Goal: Task Accomplishment & Management: Complete application form

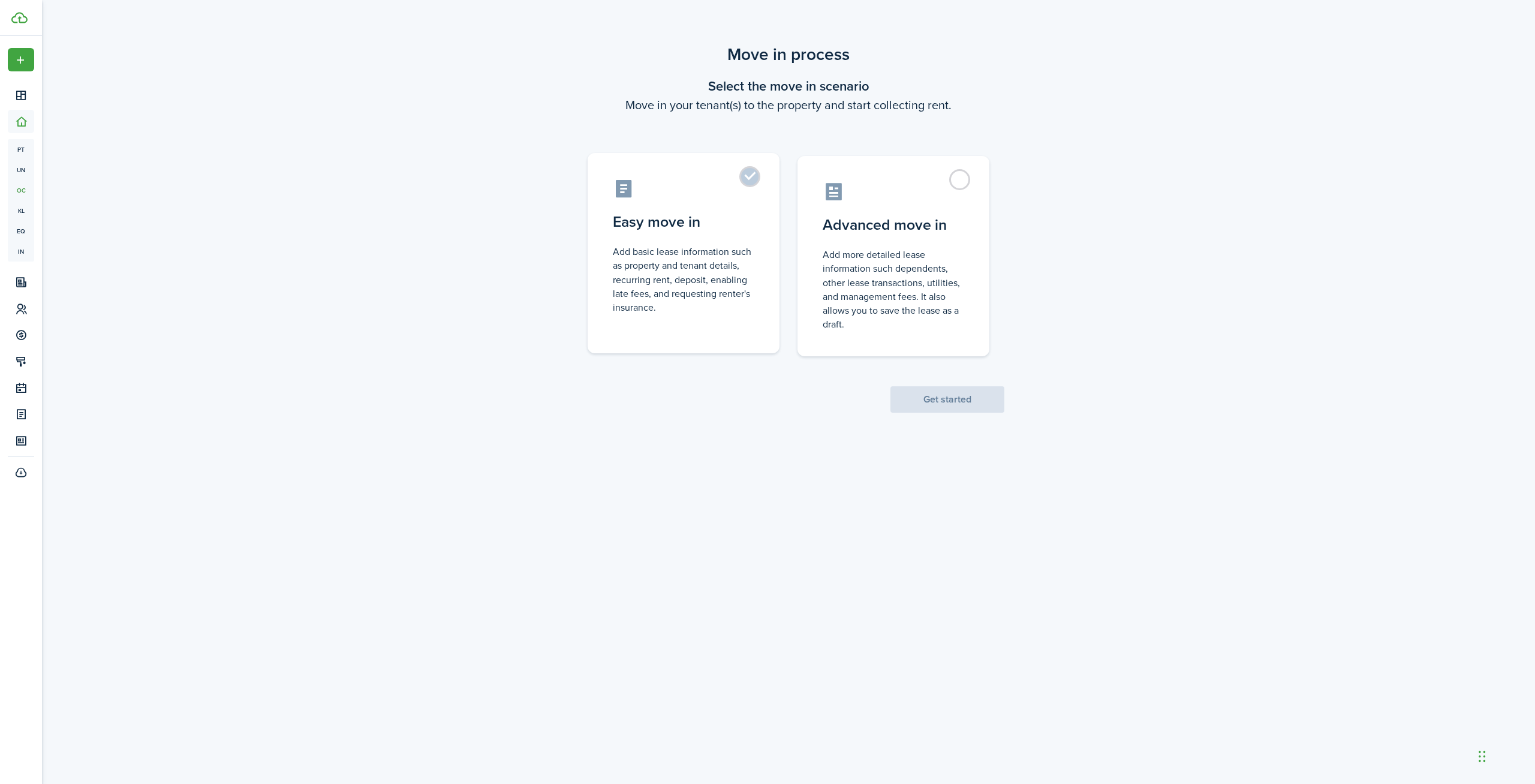
click at [676, 273] on control-radio-card-description "Add basic lease information such as property and tenant details, recurring rent…" at bounding box center [683, 279] width 142 height 70
radio input "true"
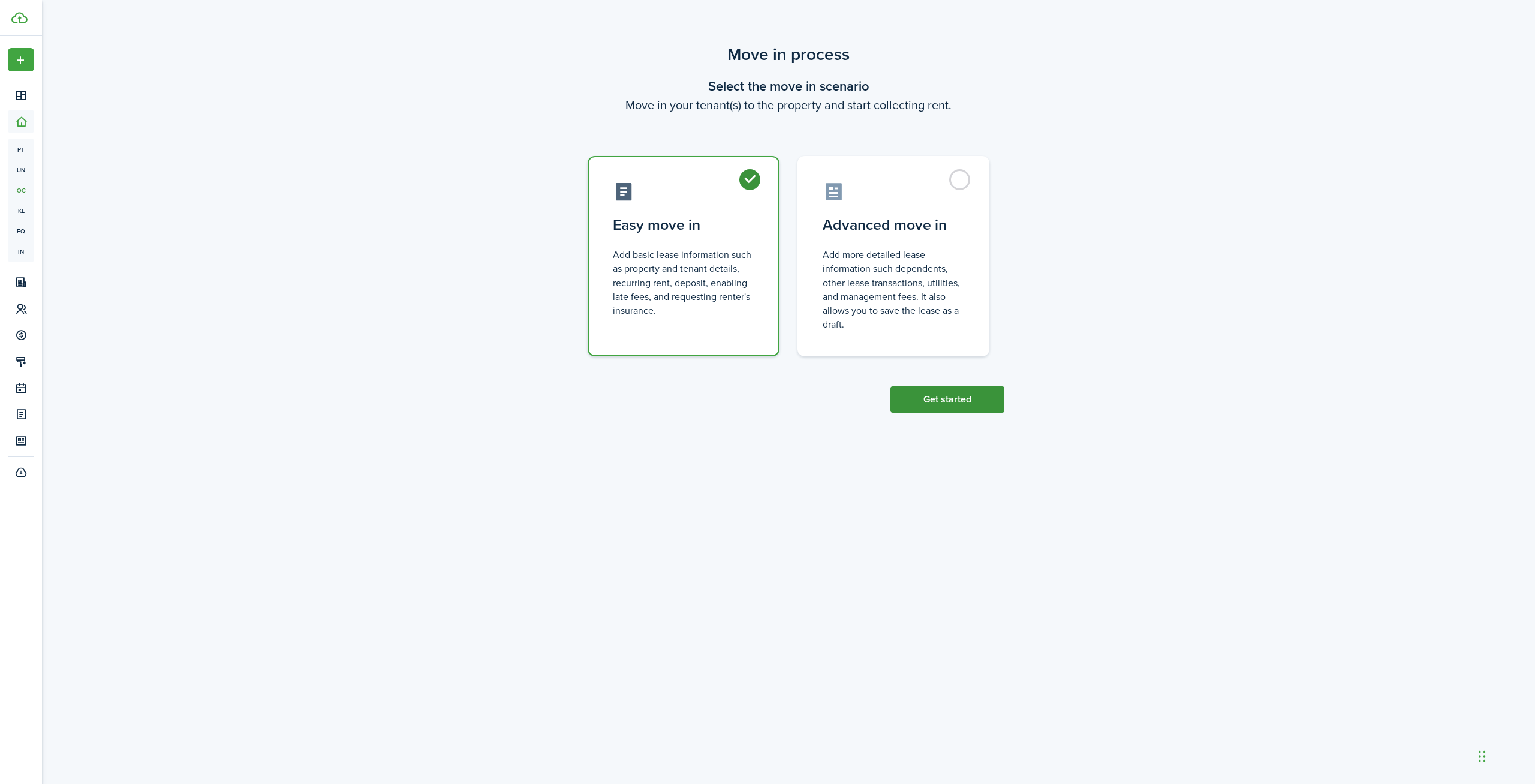
drag, startPoint x: 926, startPoint y: 392, endPoint x: 920, endPoint y: 393, distance: 6.1
click at [926, 393] on button "Get started" at bounding box center [947, 399] width 114 height 26
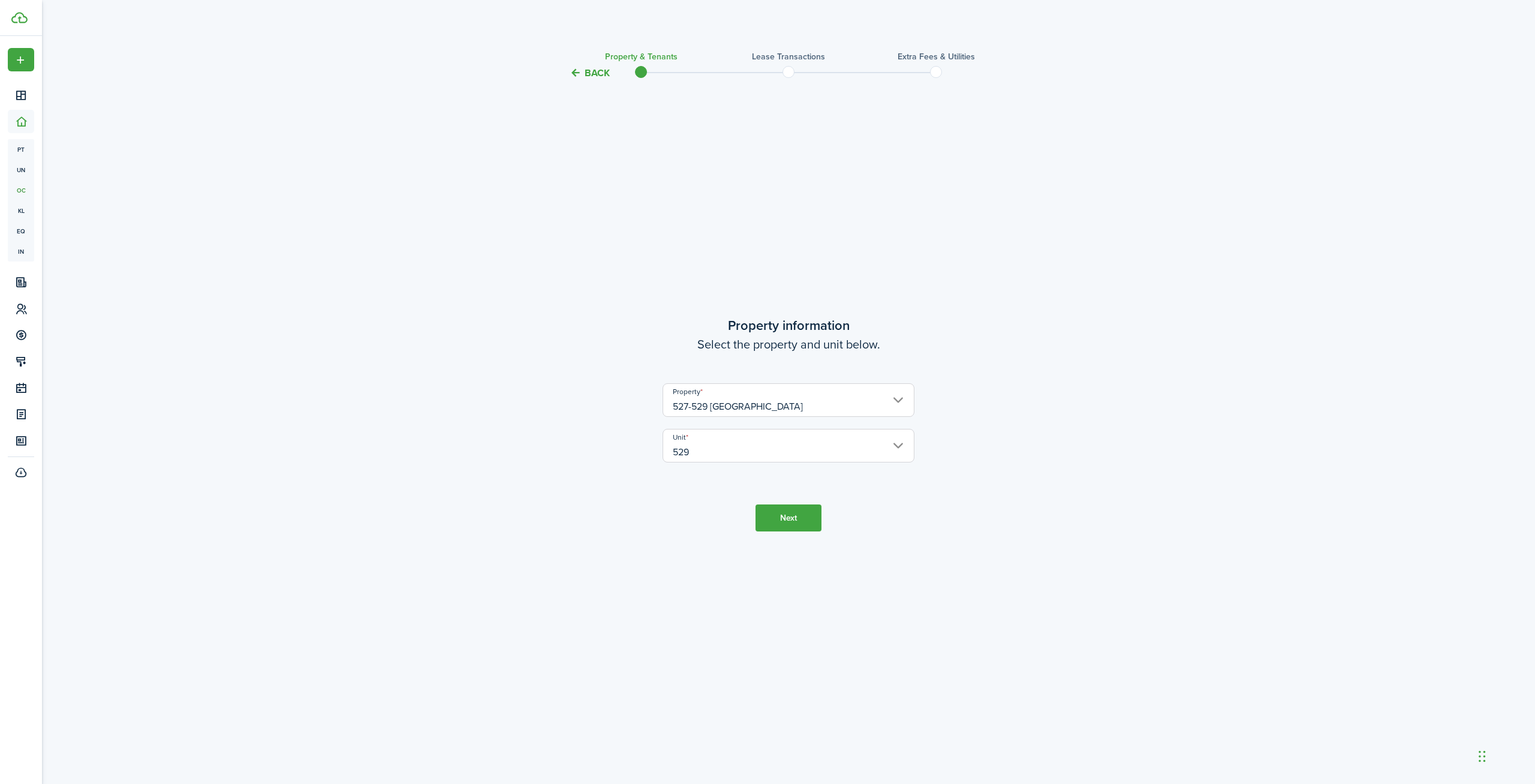
click at [807, 514] on button "Next" at bounding box center [789, 518] width 66 height 27
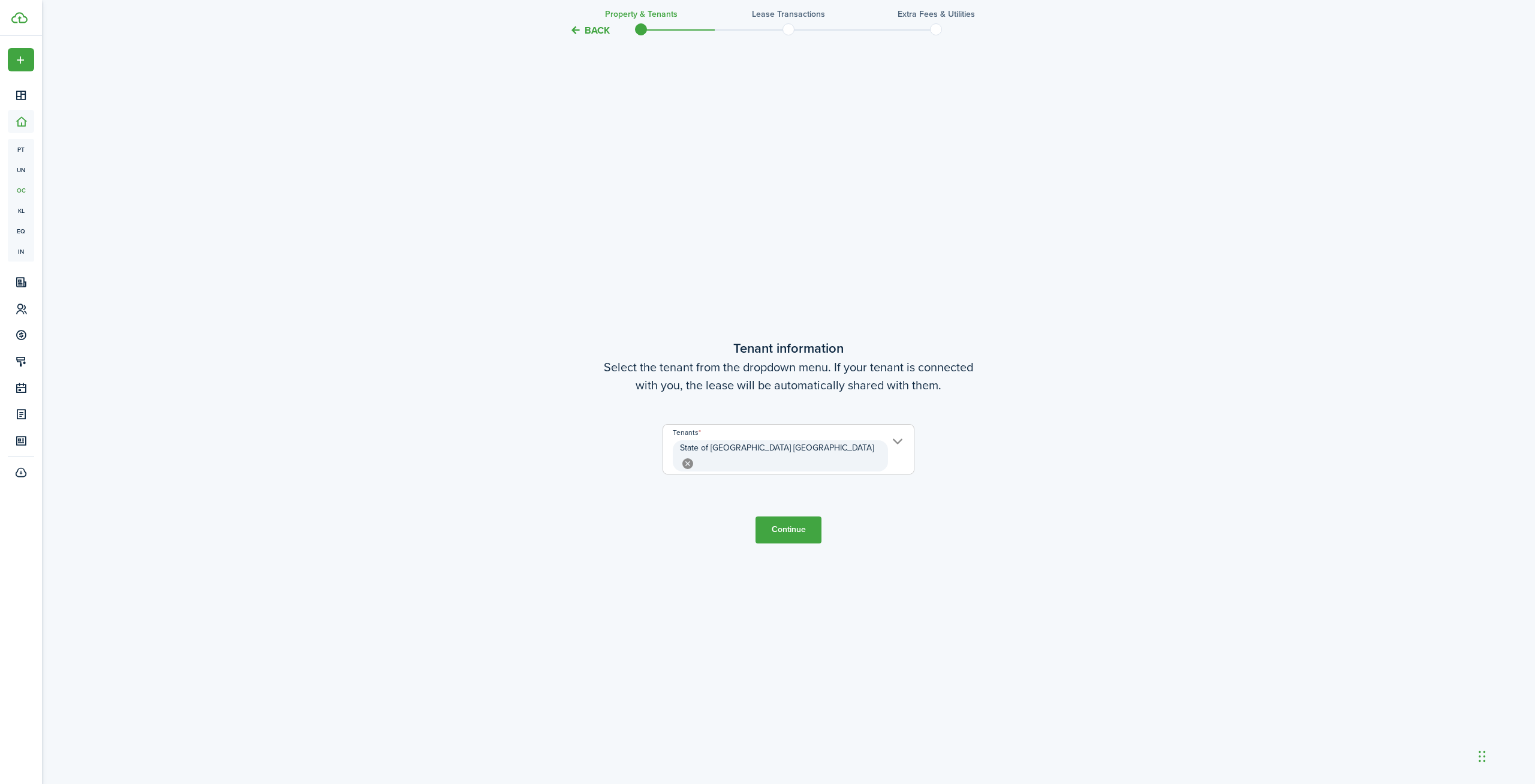
scroll to position [704, 0]
click at [853, 447] on span "State of [GEOGRAPHIC_DATA] [GEOGRAPHIC_DATA]" at bounding box center [789, 454] width 251 height 36
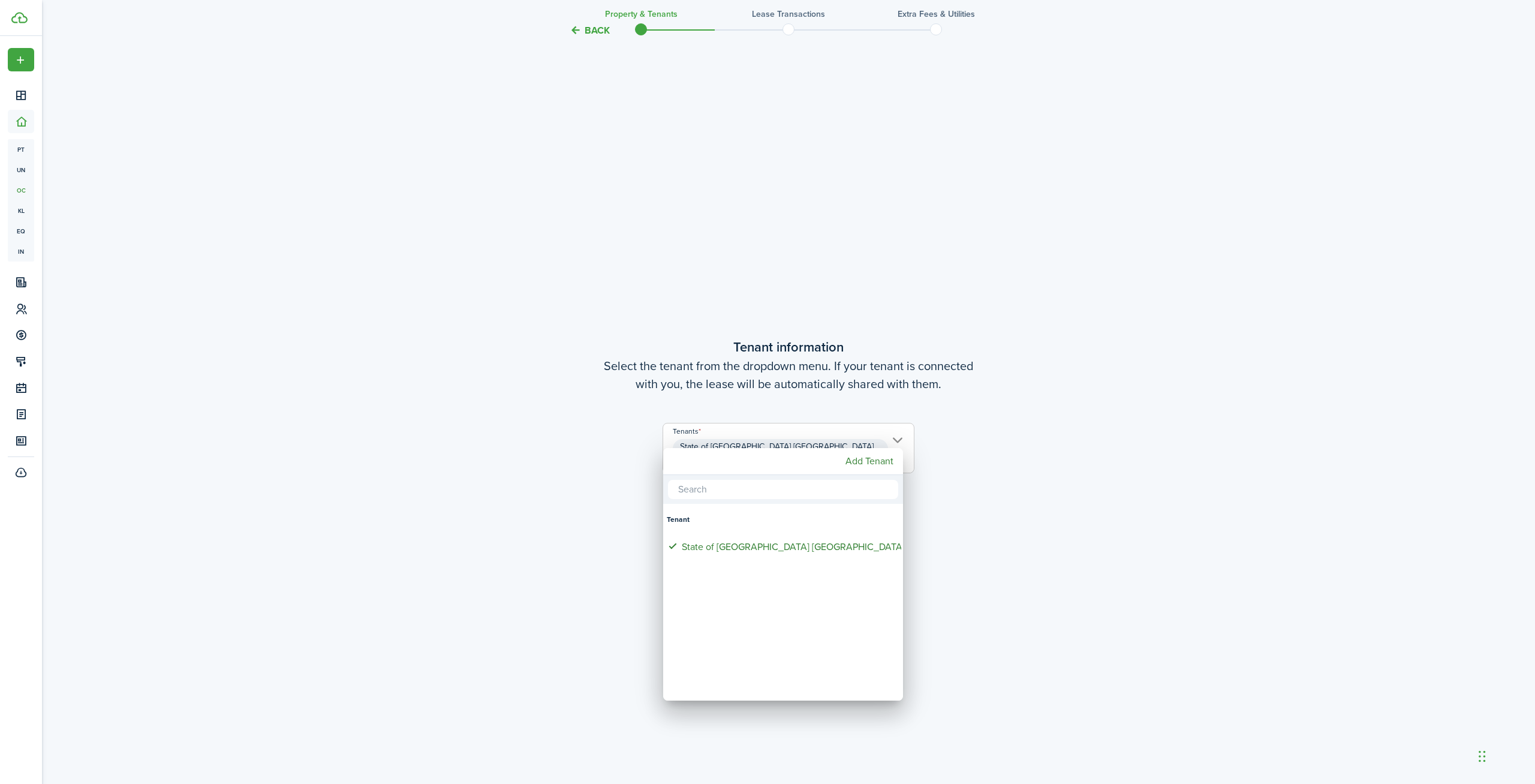
click at [510, 279] on div at bounding box center [768, 392] width 1727 height 976
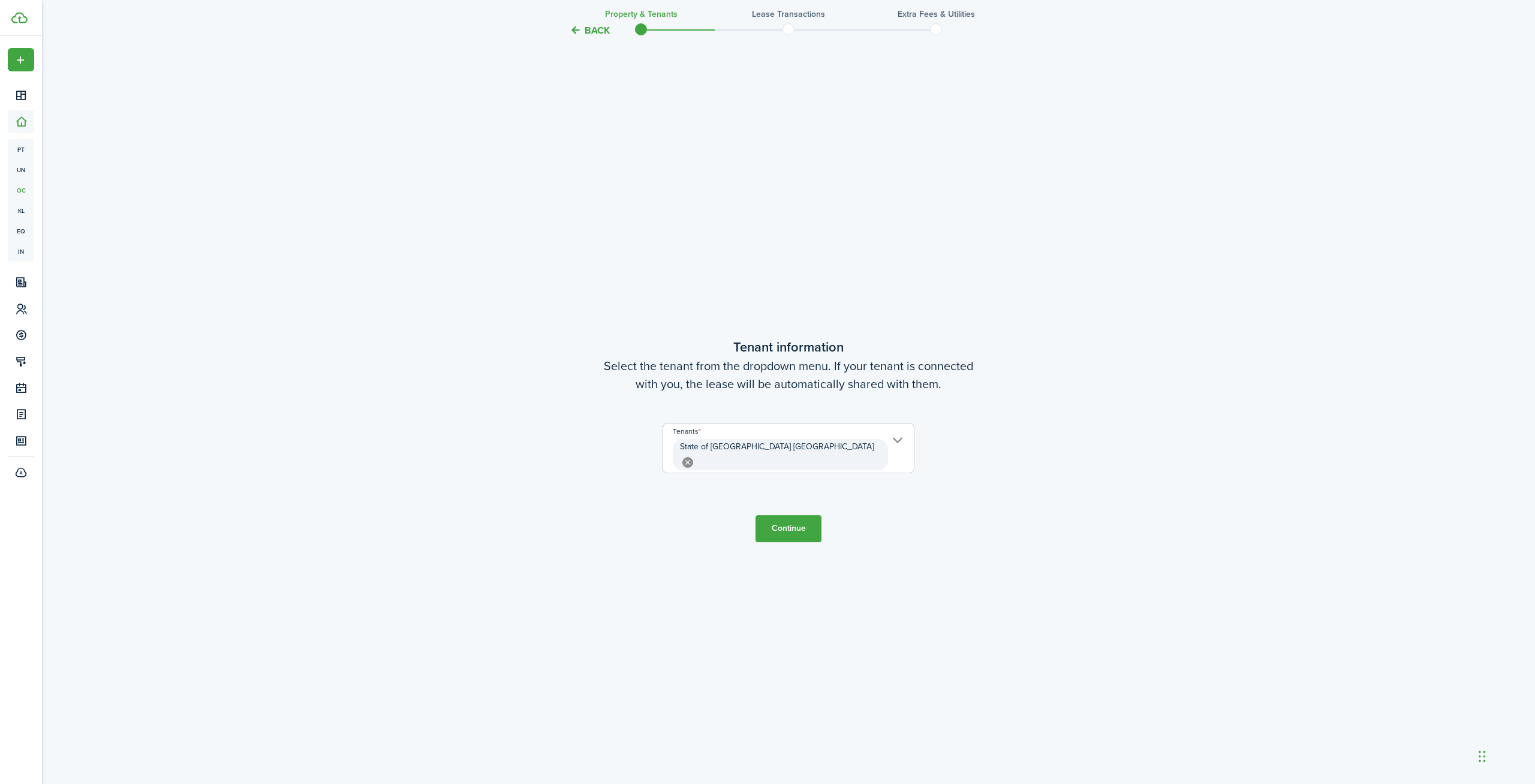
click at [597, 13] on tc-wizard-header "Back Property & Tenants Lease Transactions Extra fees & Utilities" at bounding box center [788, 26] width 522 height 54
click at [597, 30] on button "Back" at bounding box center [590, 30] width 40 height 13
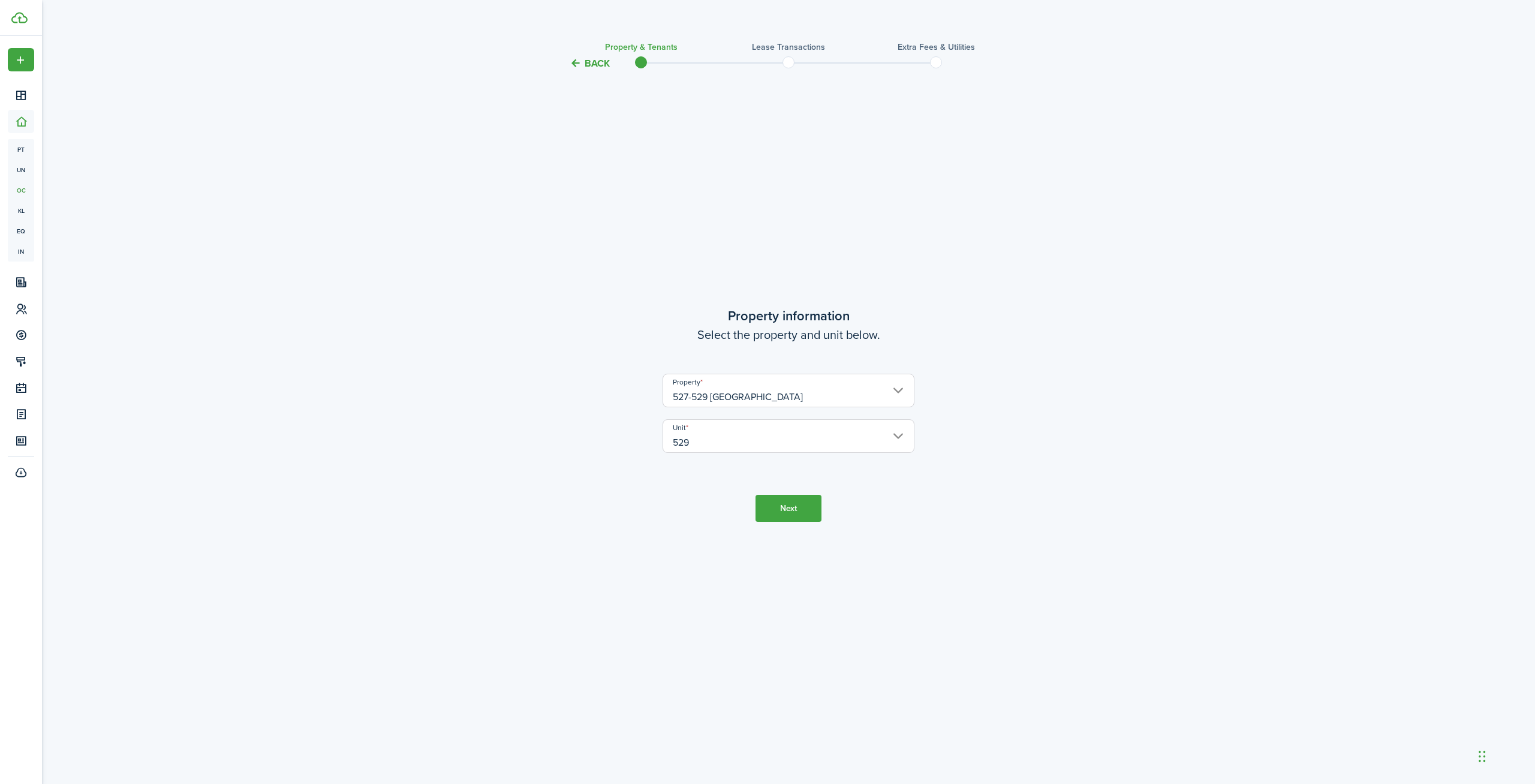
scroll to position [0, 0]
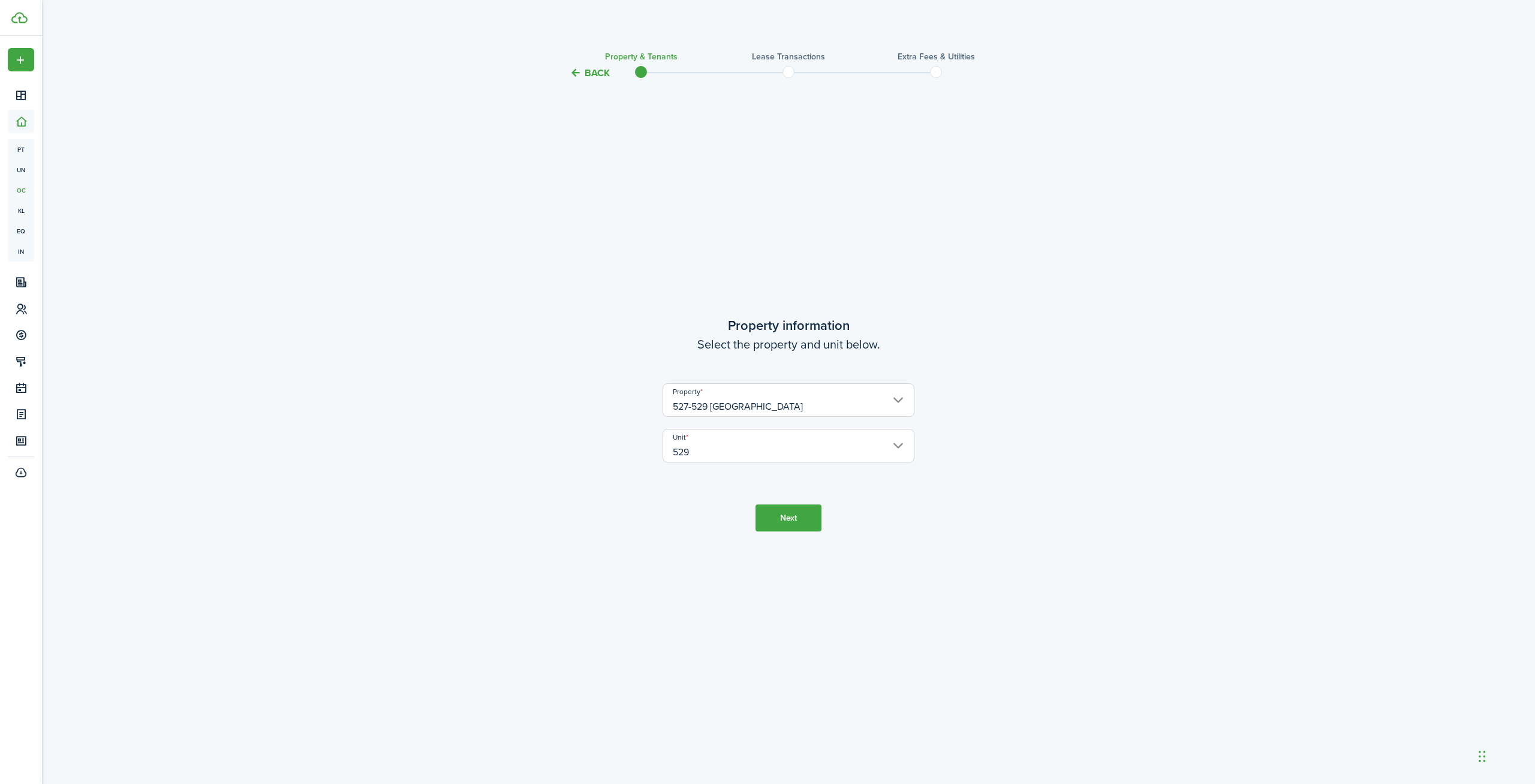
click at [588, 72] on button "Back" at bounding box center [590, 73] width 40 height 13
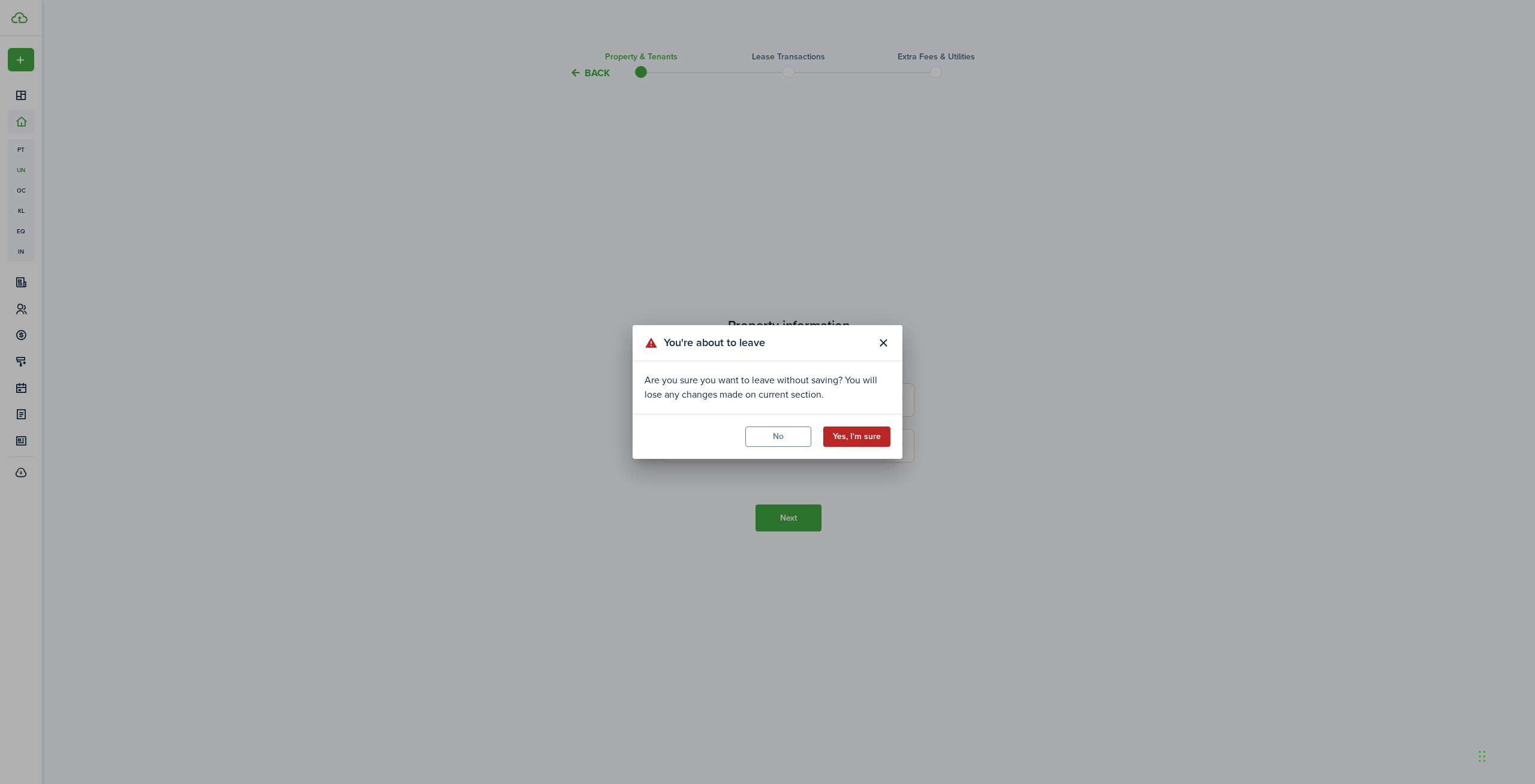
click at [857, 439] on button "Yes, I'm sure" at bounding box center [857, 436] width 67 height 20
